Goal: Transaction & Acquisition: Purchase product/service

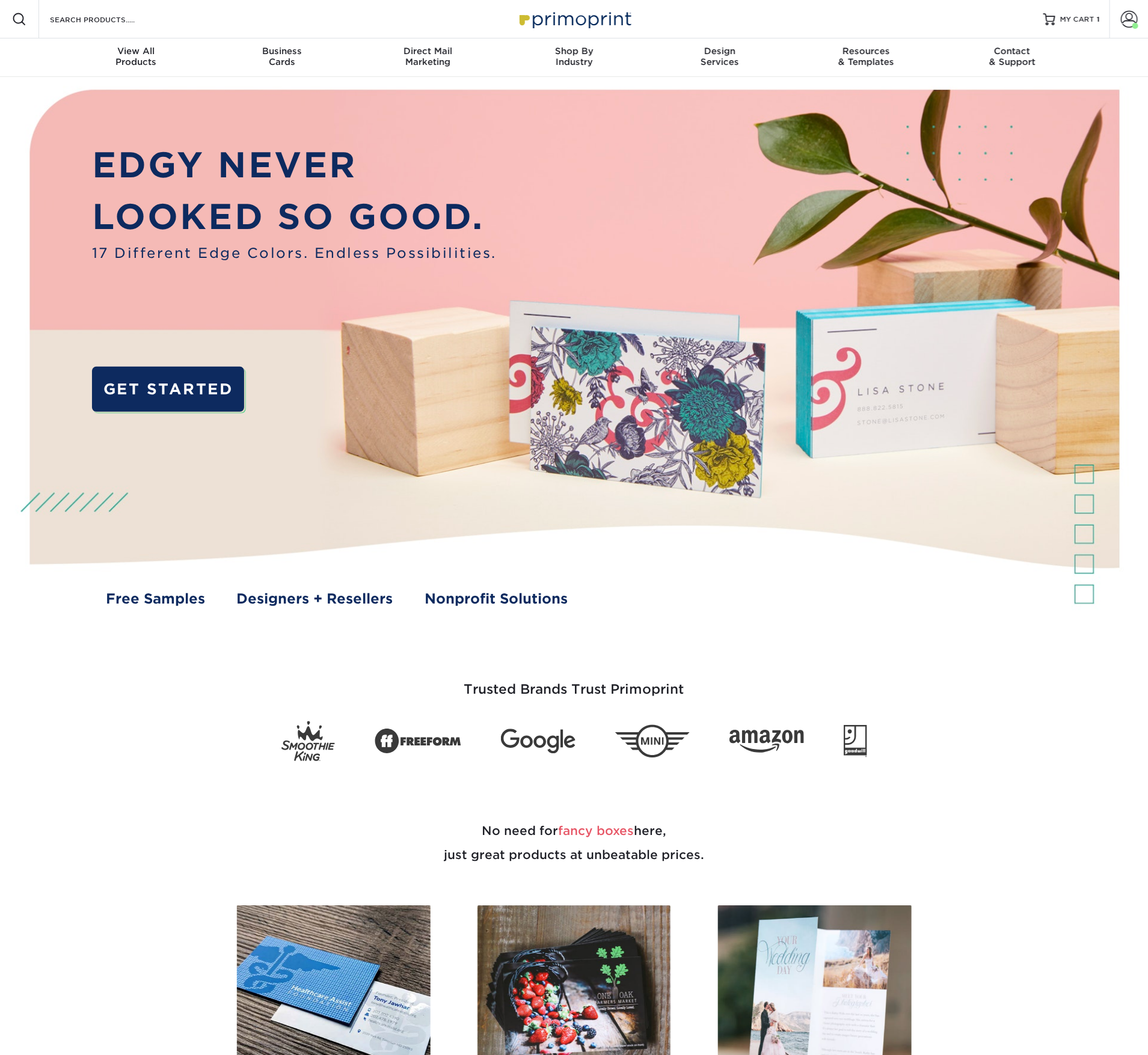
click at [1080, 24] on span "MY CART" at bounding box center [1077, 19] width 34 height 10
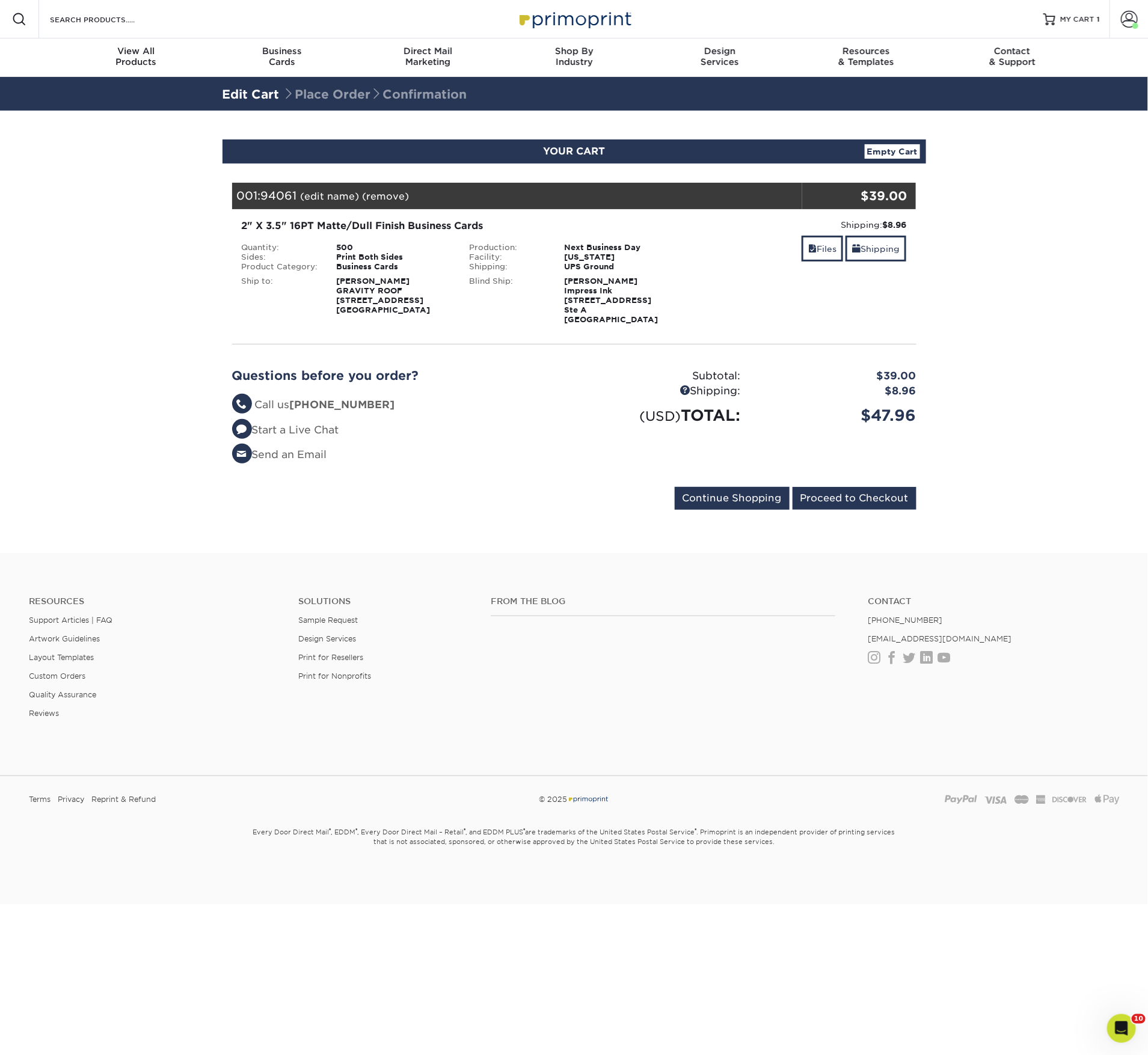
click at [1139, 21] on link "Account" at bounding box center [1128, 19] width 38 height 38
click at [1011, 135] on link "Active Orders" at bounding box center [1057, 127] width 151 height 16
click at [1013, 135] on link "Active Orders" at bounding box center [1057, 127] width 151 height 16
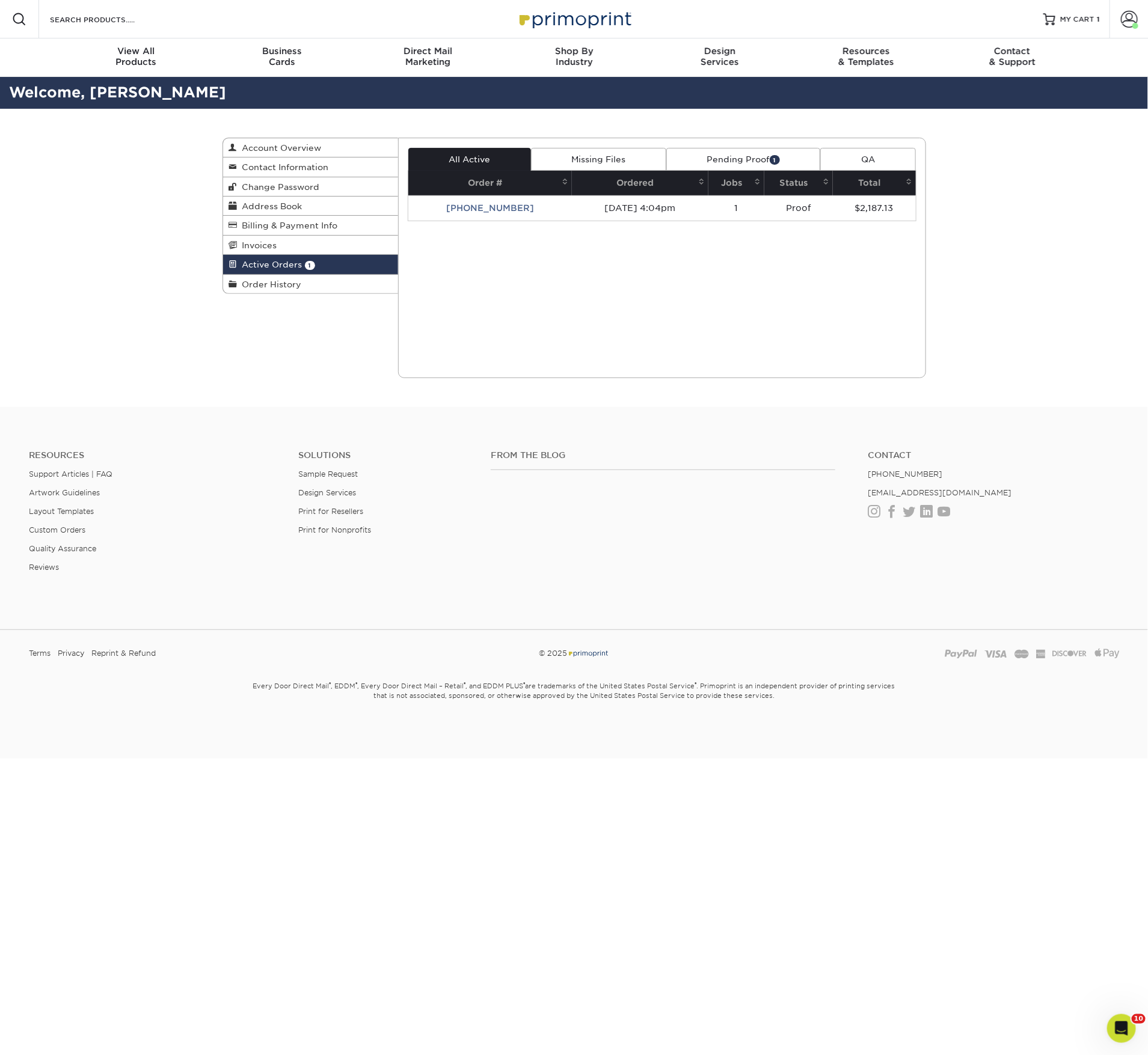
click at [457, 289] on div "Current Orders 1 Active 0 Missing Files" at bounding box center [662, 257] width 528 height 240
click at [1071, 18] on span "MY CART" at bounding box center [1077, 19] width 34 height 10
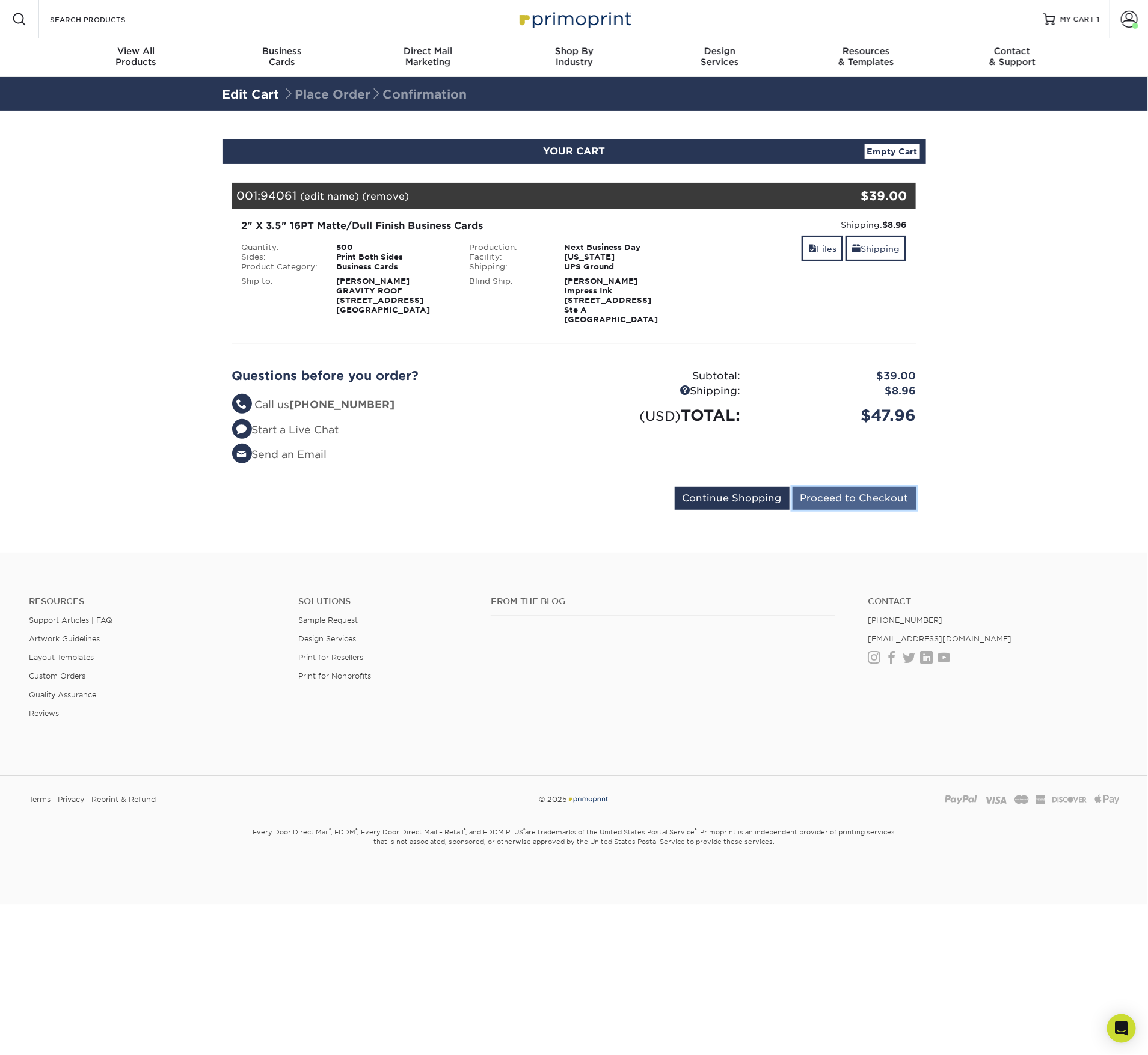
drag, startPoint x: 0, startPoint y: 0, endPoint x: 824, endPoint y: 636, distance: 1040.9
click at [824, 509] on input "Proceed to Checkout" at bounding box center [854, 498] width 124 height 23
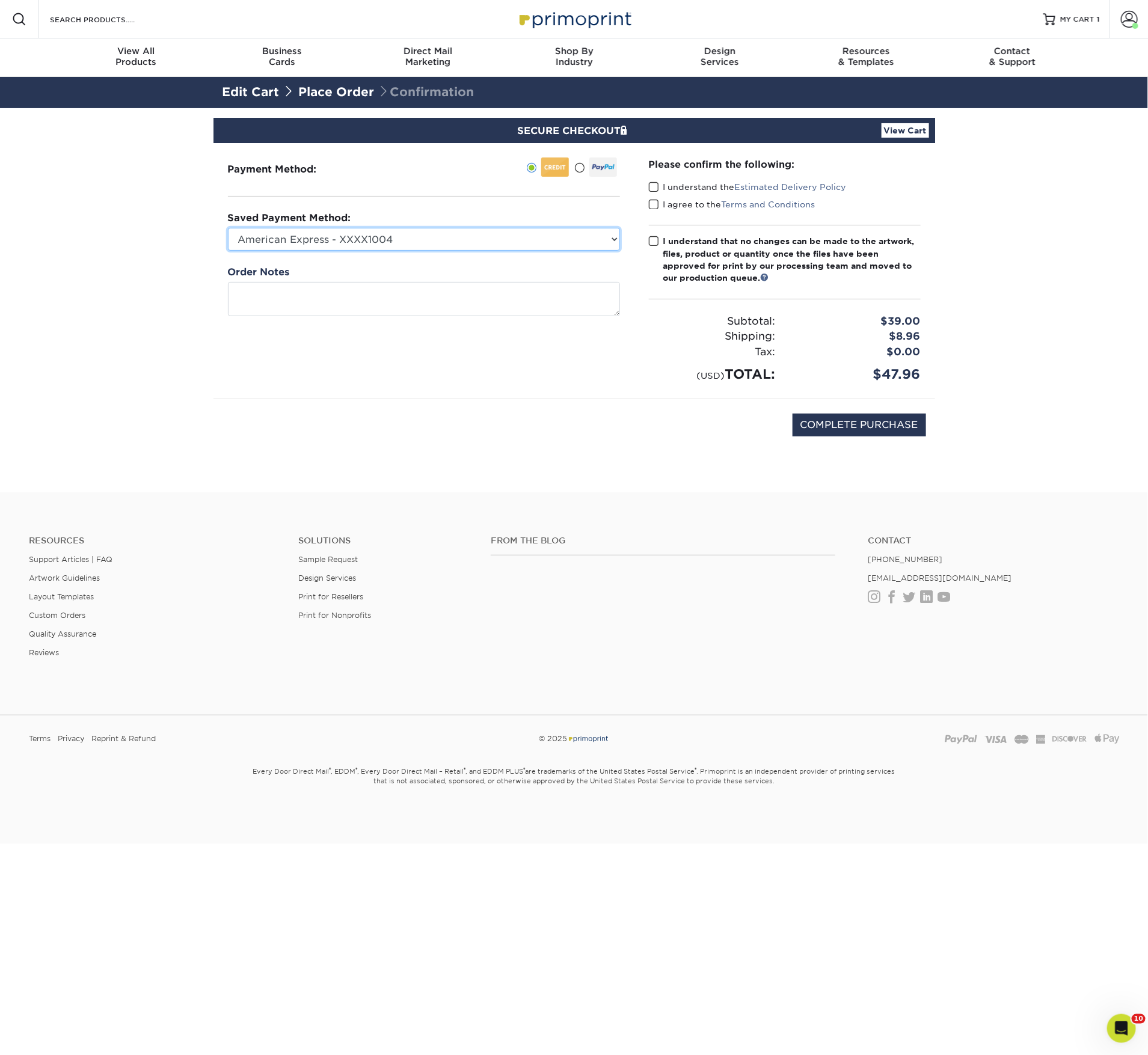
click at [474, 251] on select "American Express - XXXX1004 Visa - XXXX8490 American Express - XXXX3000 Visa - …" at bounding box center [423, 239] width 392 height 23
select select "68010"
click at [231, 251] on select "American Express - XXXX1004 Visa - XXXX8490 American Express - XXXX3000 Visa - …" at bounding box center [423, 239] width 392 height 23
click at [659, 193] on span at bounding box center [654, 187] width 10 height 11
click at [0, 0] on input "I understand the Estimated Delivery Policy" at bounding box center [0, 0] width 0 height 0
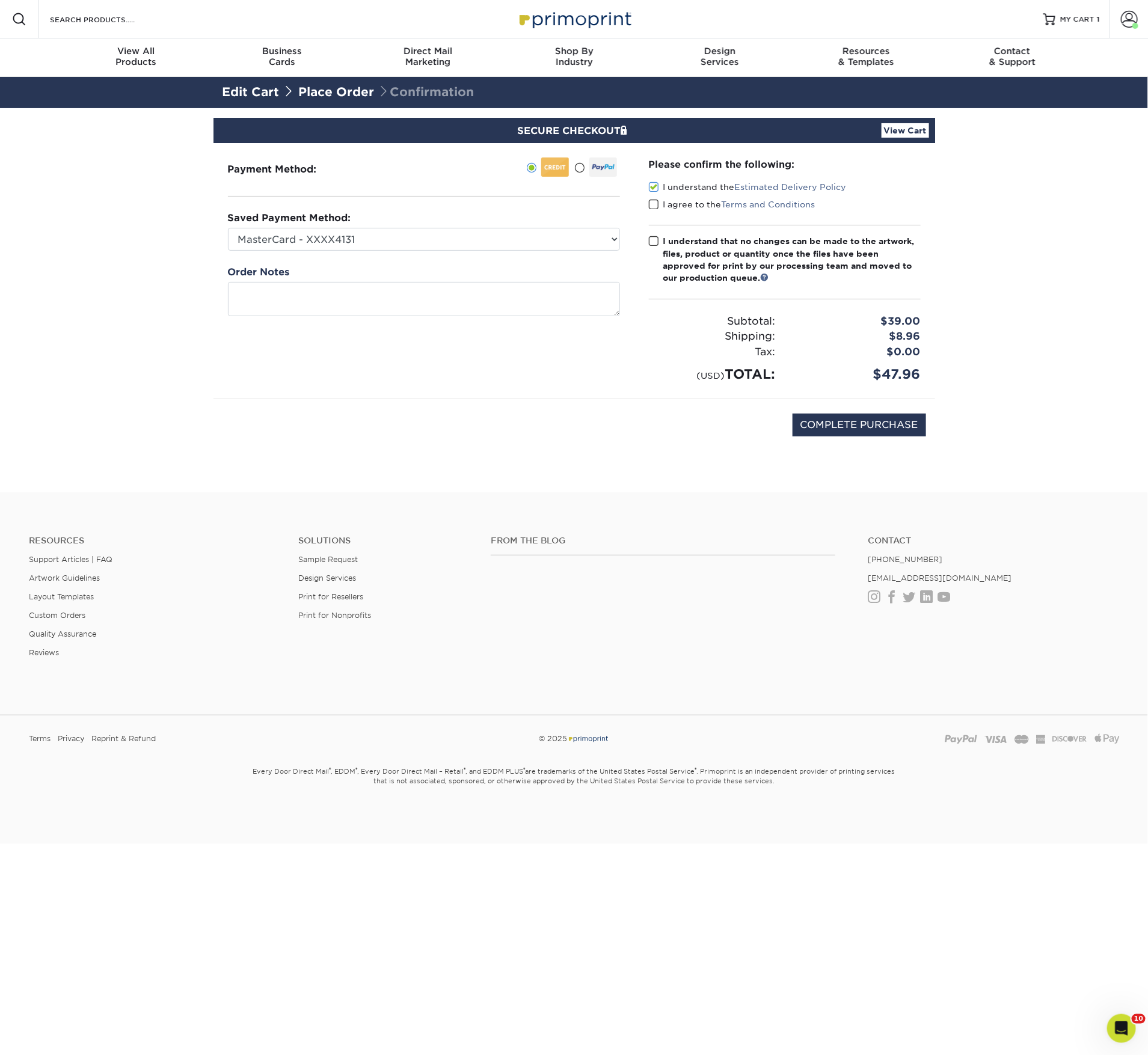
click at [658, 210] on span at bounding box center [654, 205] width 10 height 11
click at [0, 0] on input "I agree to the Terms and Conditions" at bounding box center [0, 0] width 0 height 0
click at [656, 247] on span at bounding box center [654, 241] width 10 height 11
click at [0, 0] on input "I understand that no changes can be made to the artwork, files, product or quan…" at bounding box center [0, 0] width 0 height 0
click at [840, 436] on input "COMPLETE PURCHASE" at bounding box center [859, 425] width 134 height 23
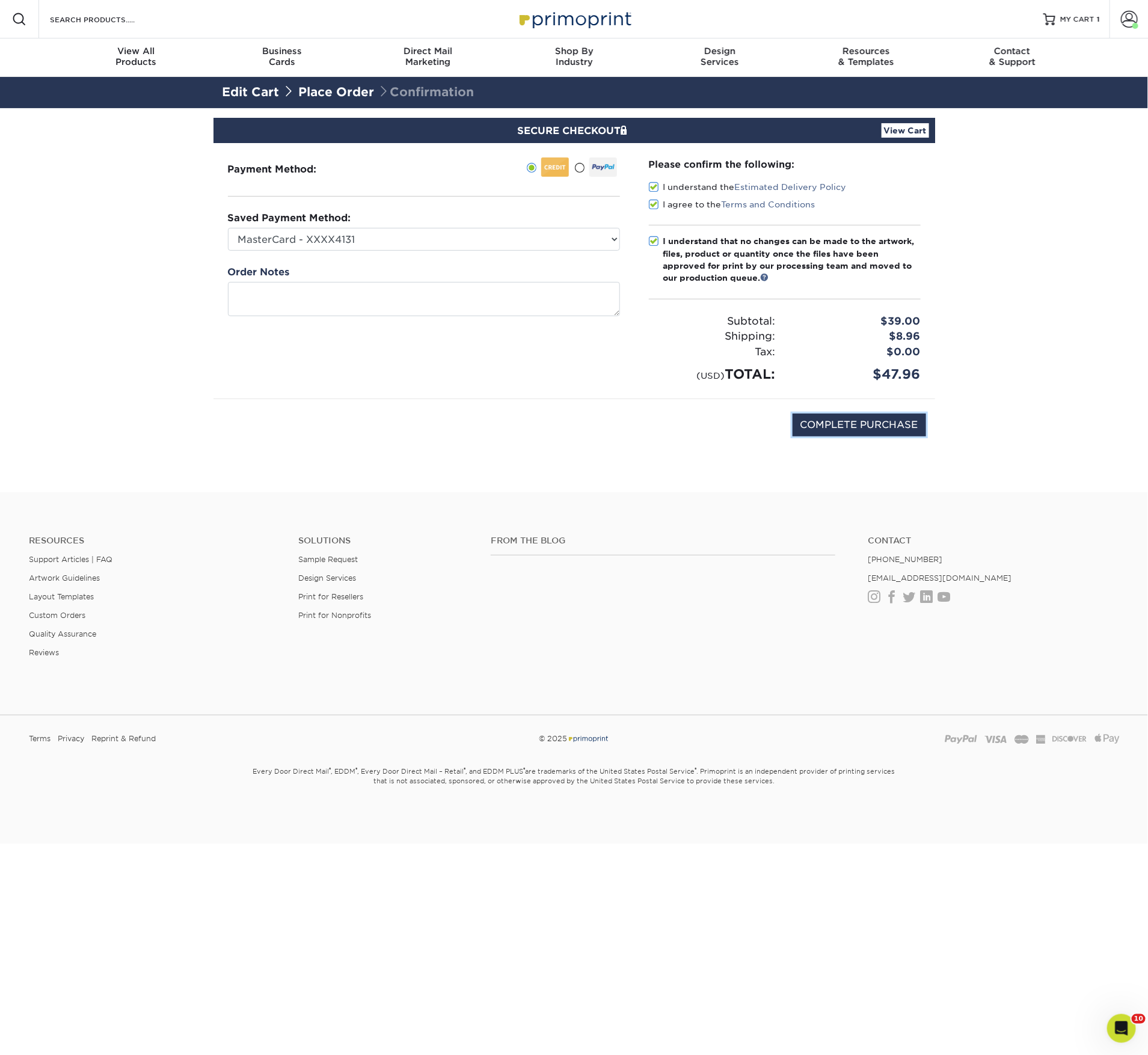
type input "PROCESSING, PLEASE WAIT..."
